Goal: Navigation & Orientation: Find specific page/section

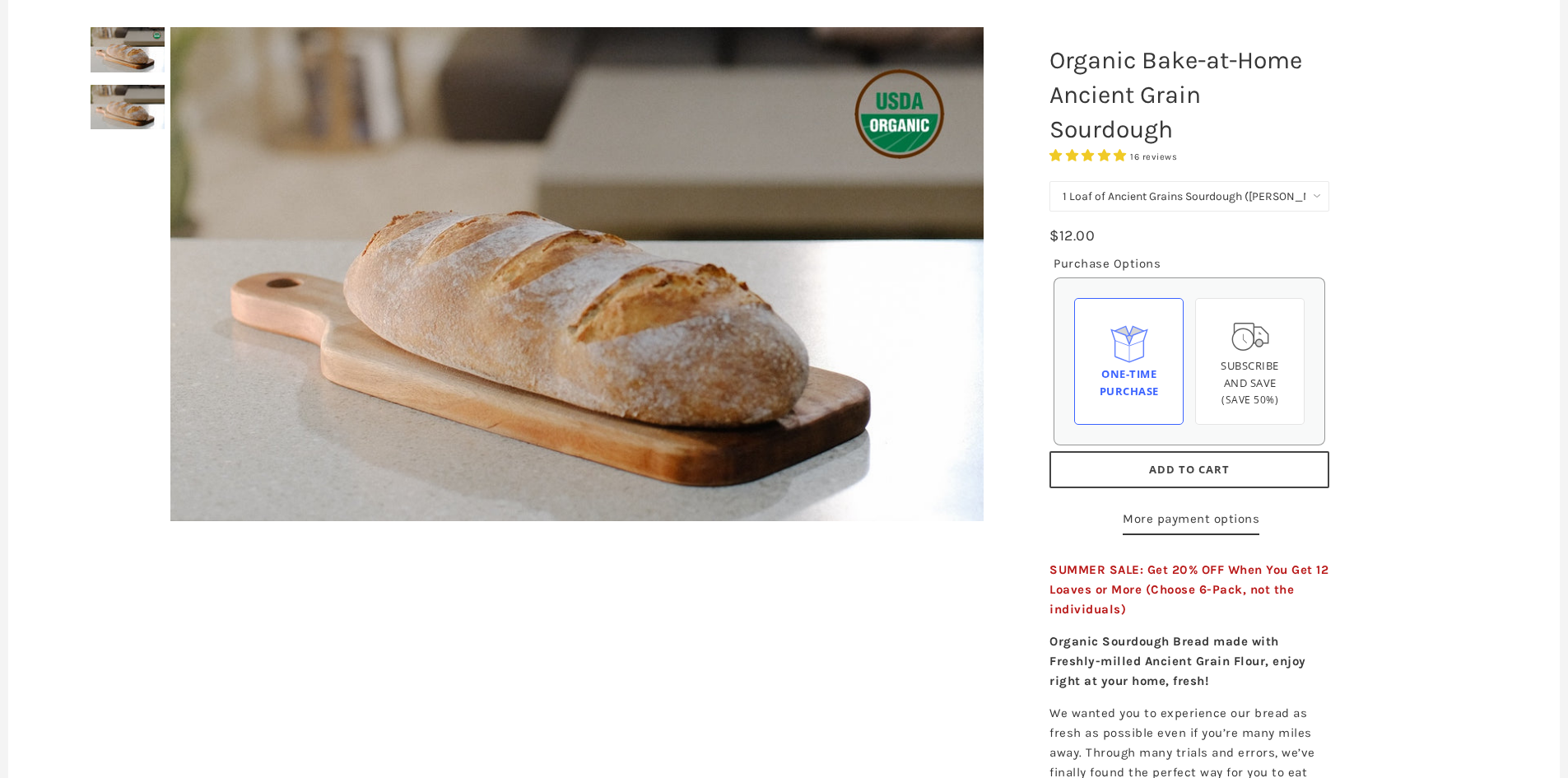
scroll to position [82, 0]
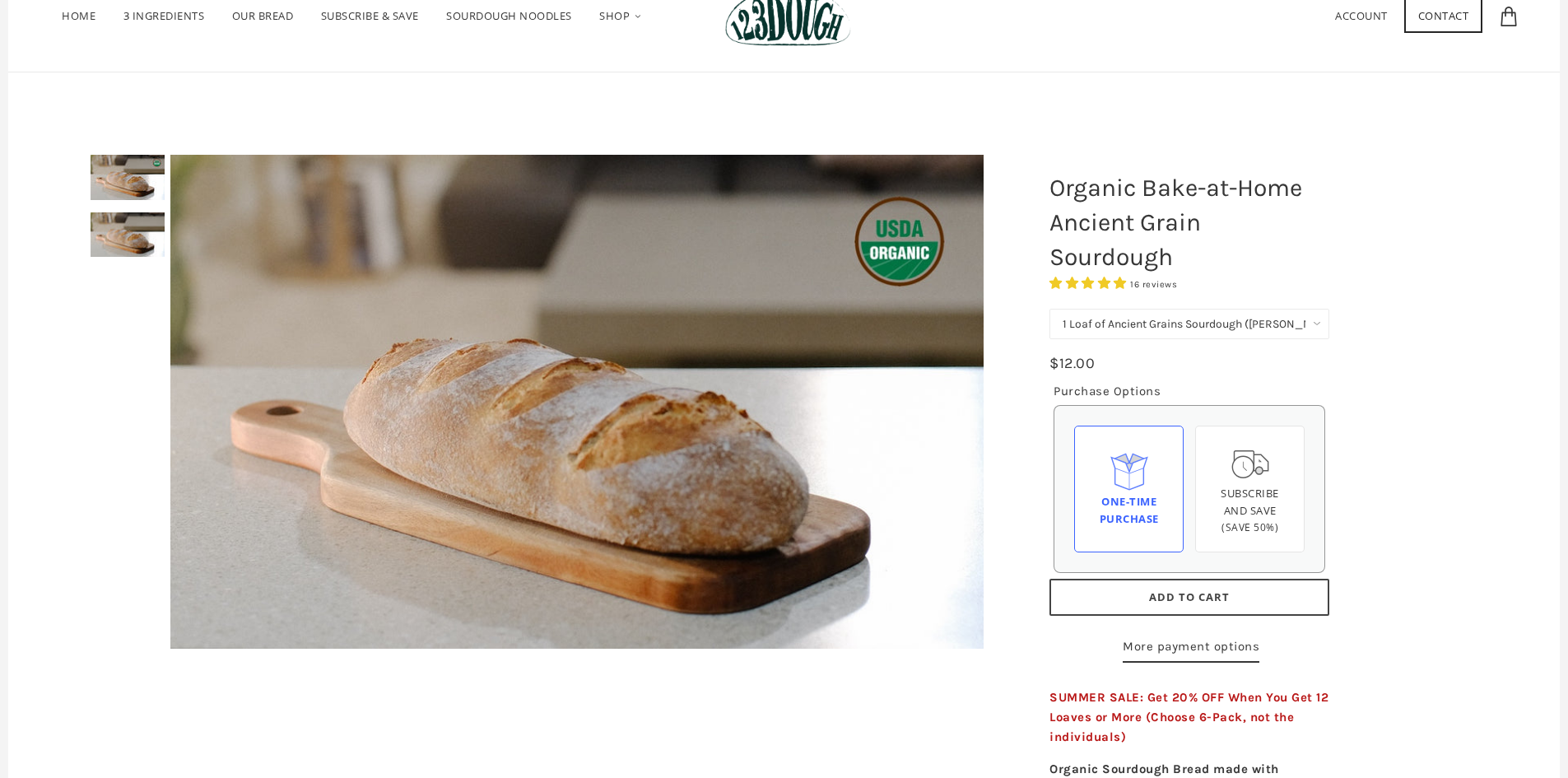
click at [1221, 321] on select "1 Loaf of Ancient Grains Sourdough (Baker's Choice) Get 6 Loaves Every Month (F…" at bounding box center [1189, 323] width 280 height 30
drag, startPoint x: 1249, startPoint y: 245, endPoint x: 1130, endPoint y: 234, distance: 119.5
click at [1249, 245] on h1 "Organic Bake-at-Home Ancient Grain Sourdough" at bounding box center [1189, 222] width 305 height 120
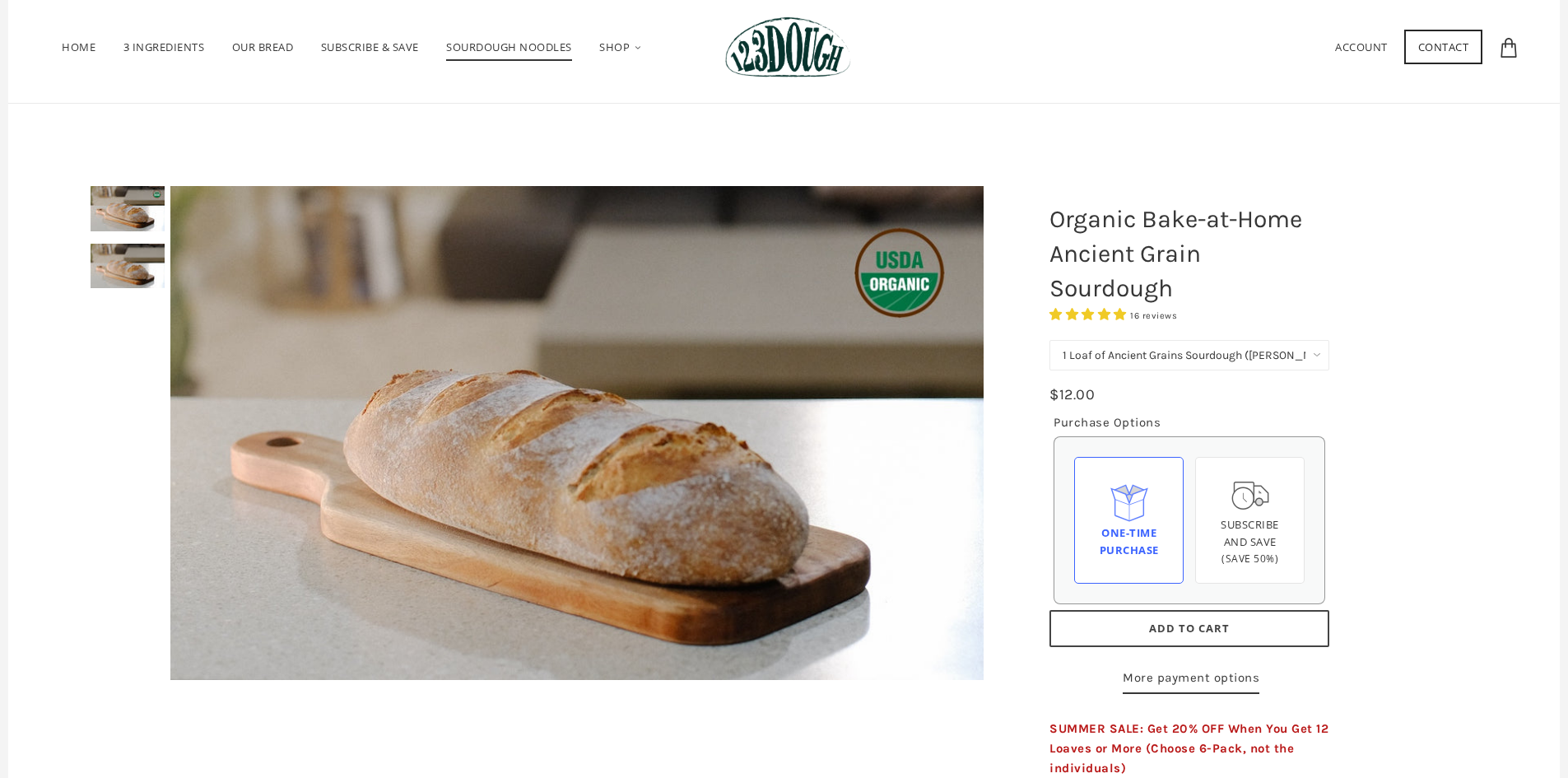
scroll to position [0, 0]
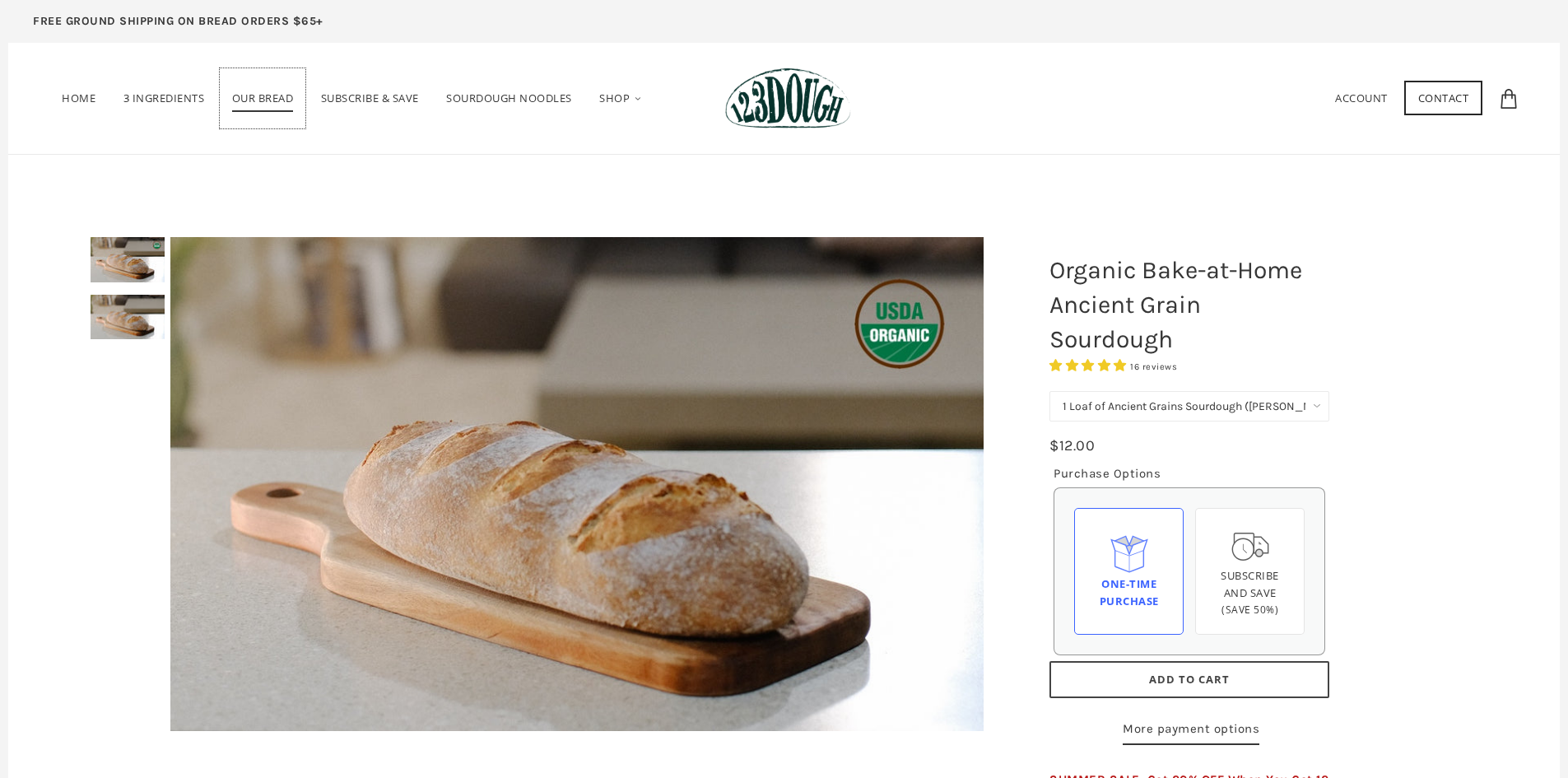
click at [276, 105] on span "Our Bread" at bounding box center [262, 101] width 62 height 22
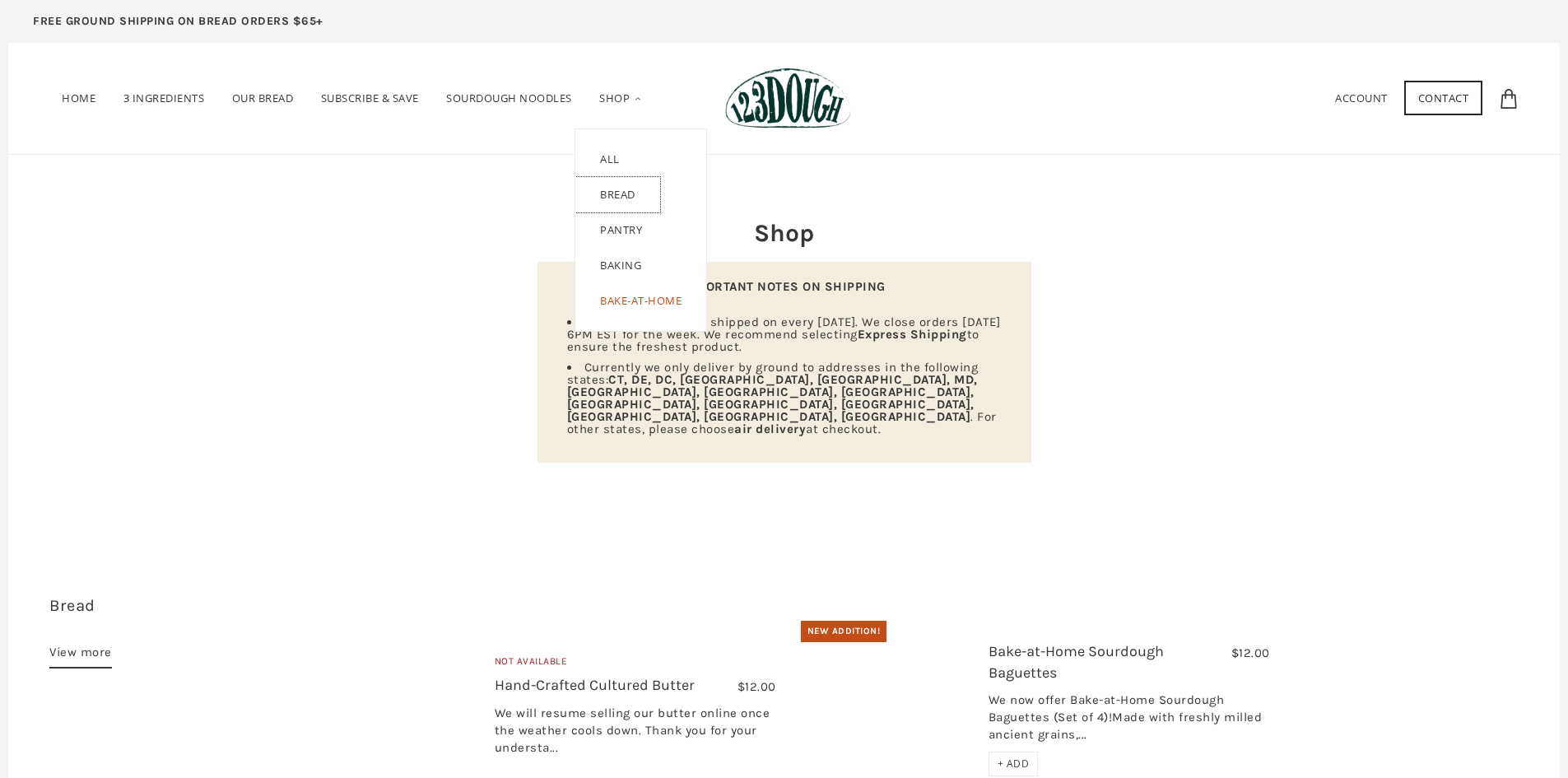
click at [635, 192] on link "Bread" at bounding box center [617, 194] width 85 height 36
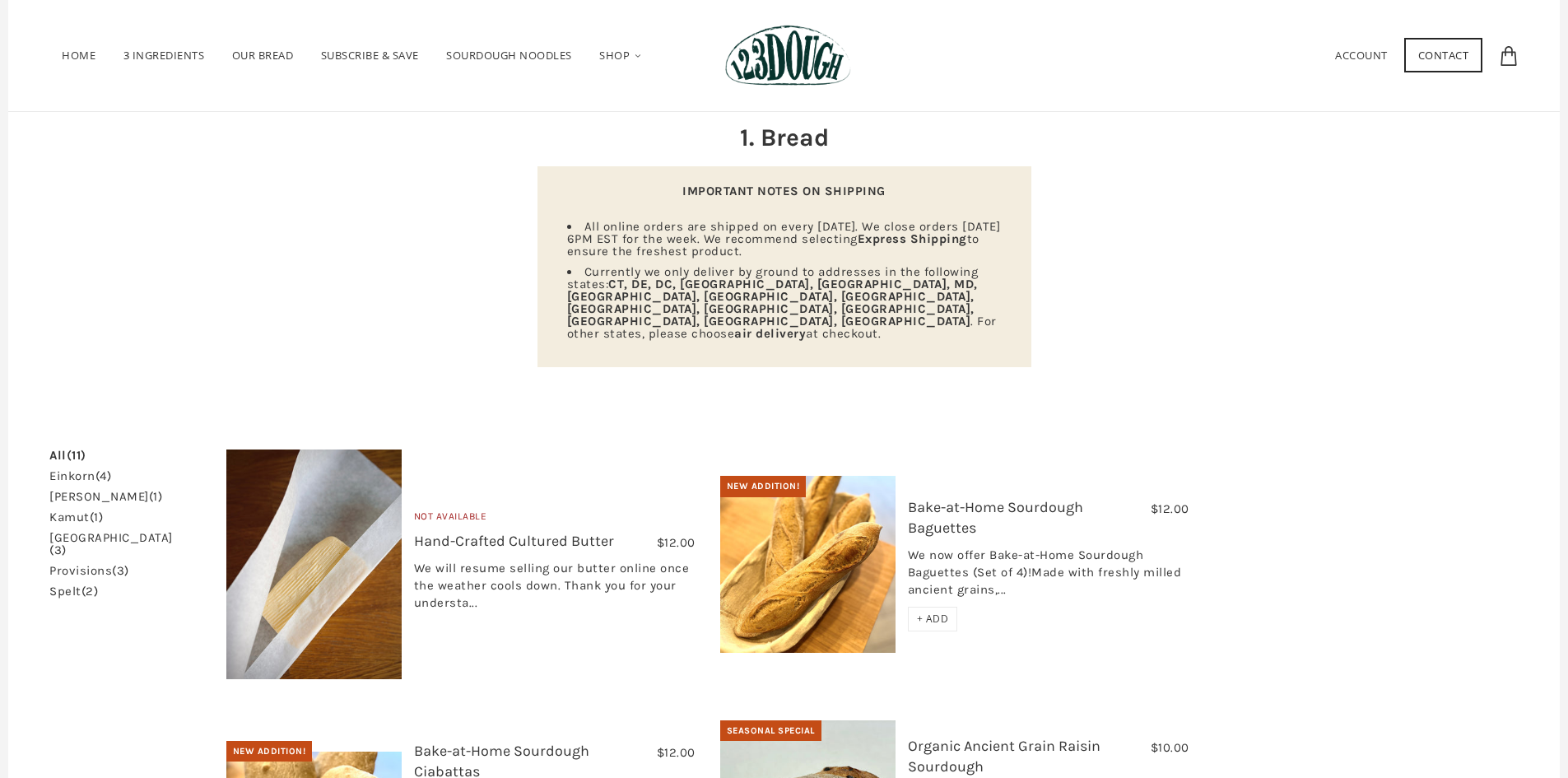
scroll to position [82, 0]
